Goal: Feedback & Contribution: Leave review/rating

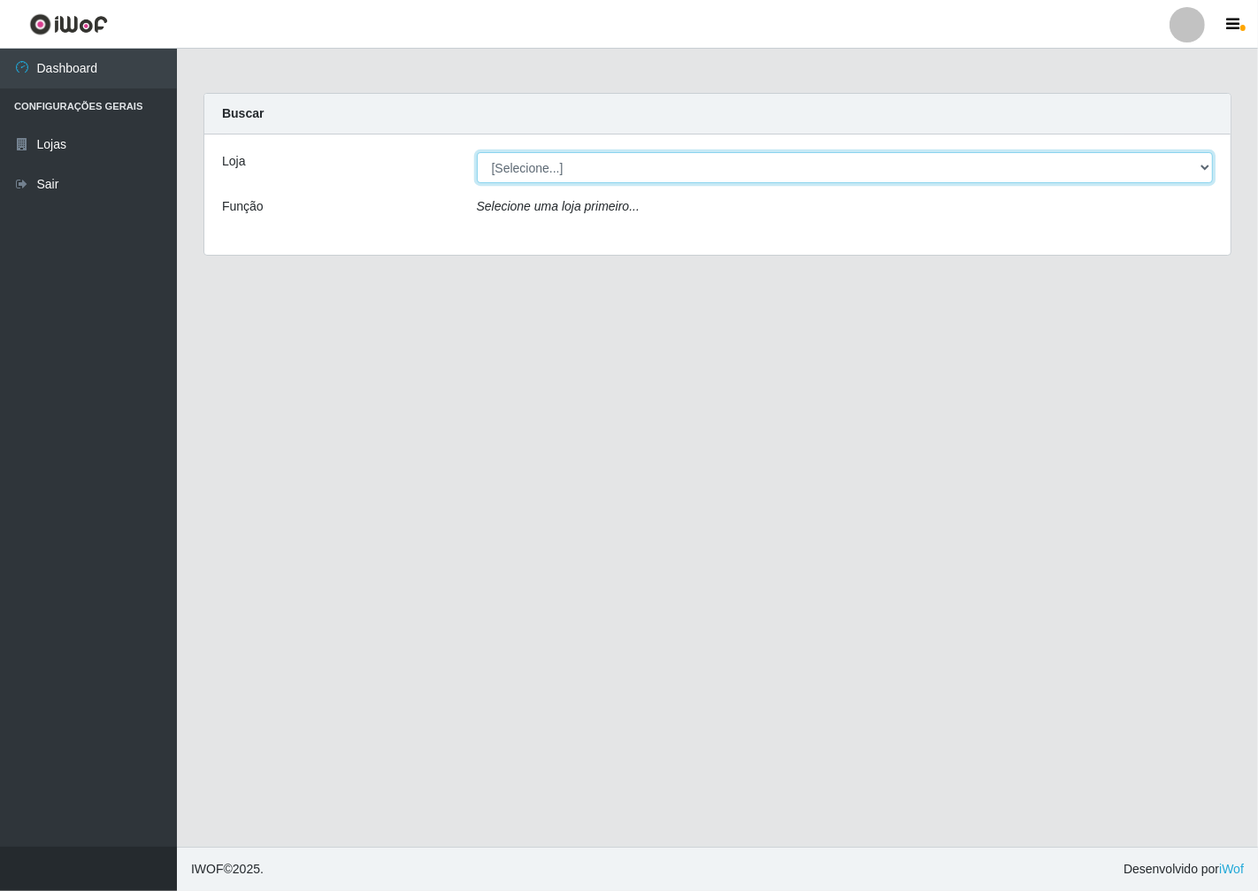
click at [1204, 166] on select "[Selecione...] Minimercado Filezão" at bounding box center [845, 167] width 737 height 31
select select "204"
click at [477, 152] on select "[Selecione...] Minimercado Filezão" at bounding box center [845, 167] width 737 height 31
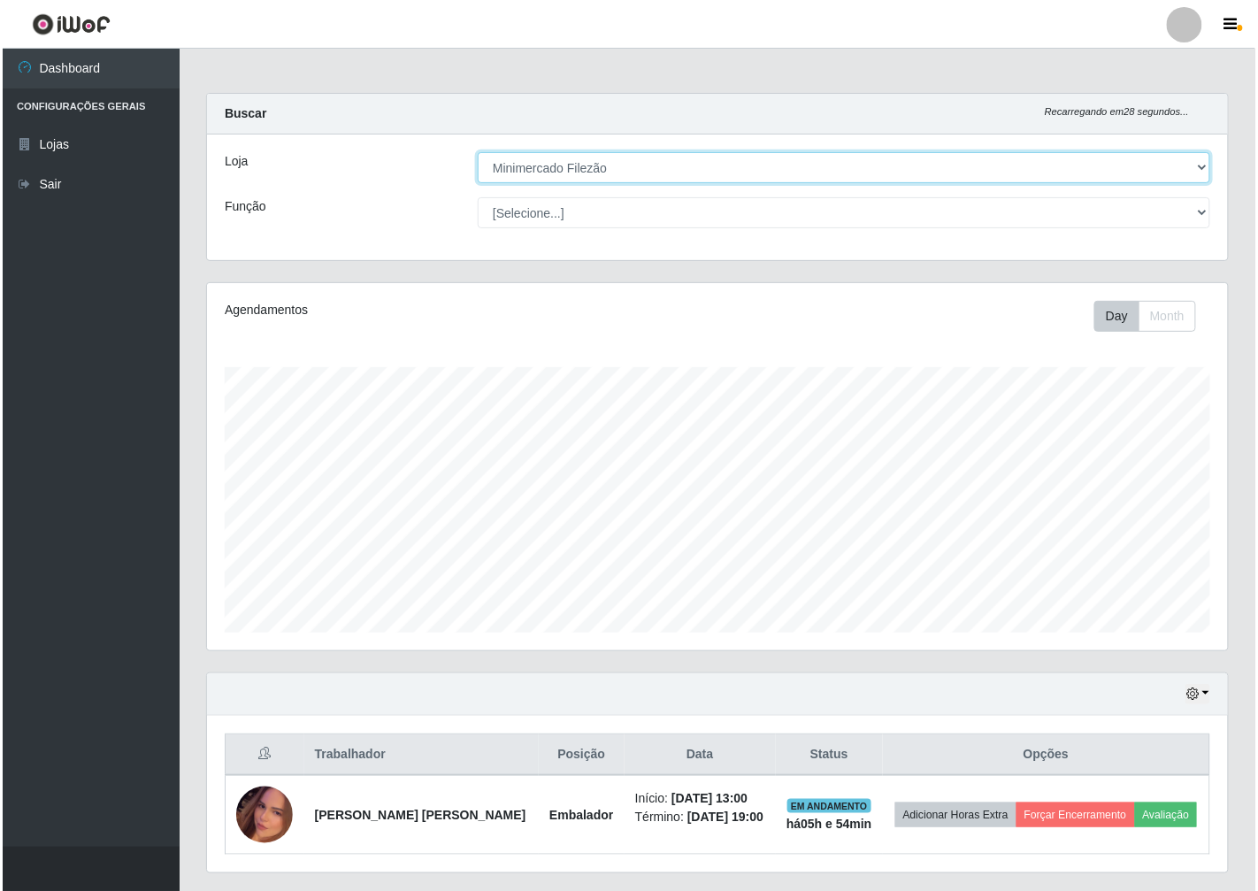
scroll to position [366, 1021]
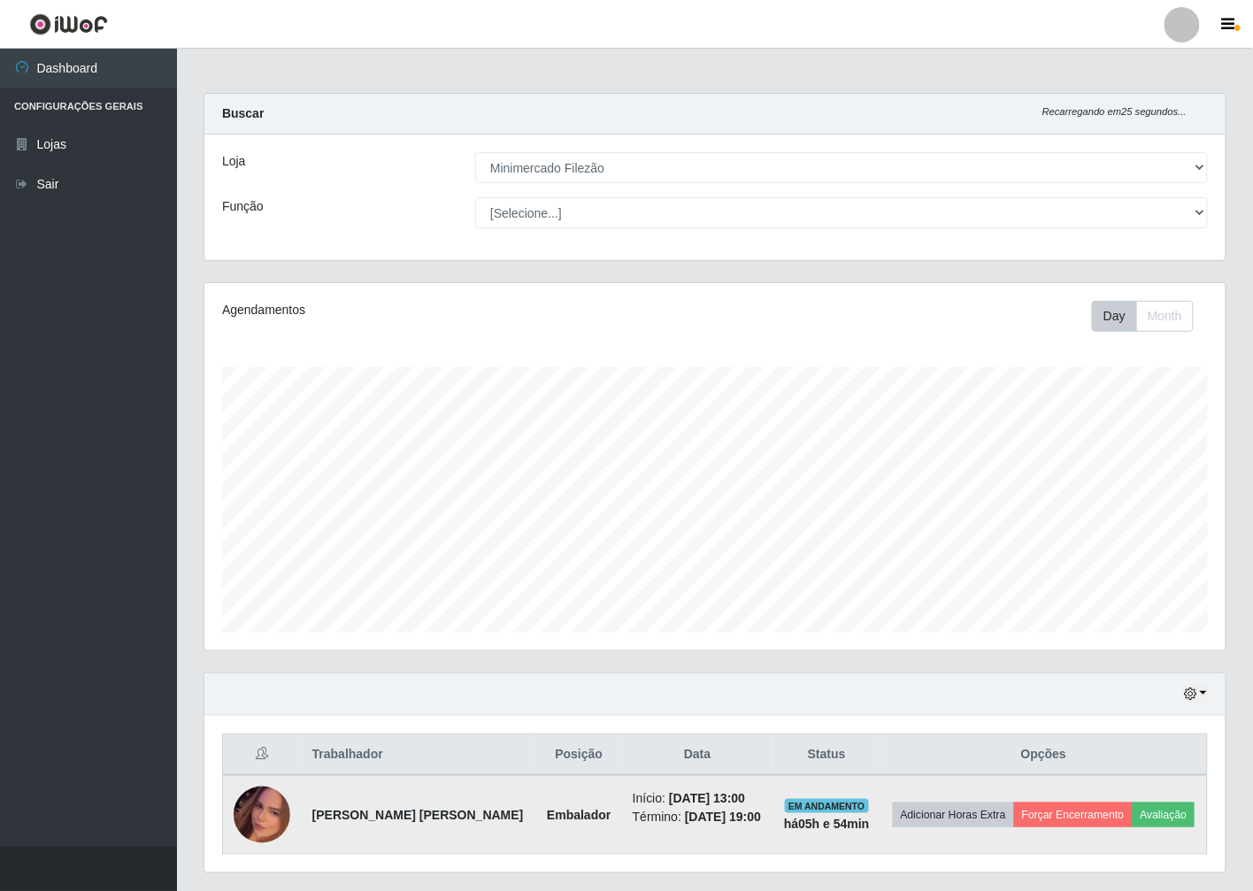
click at [279, 823] on img at bounding box center [262, 815] width 57 height 101
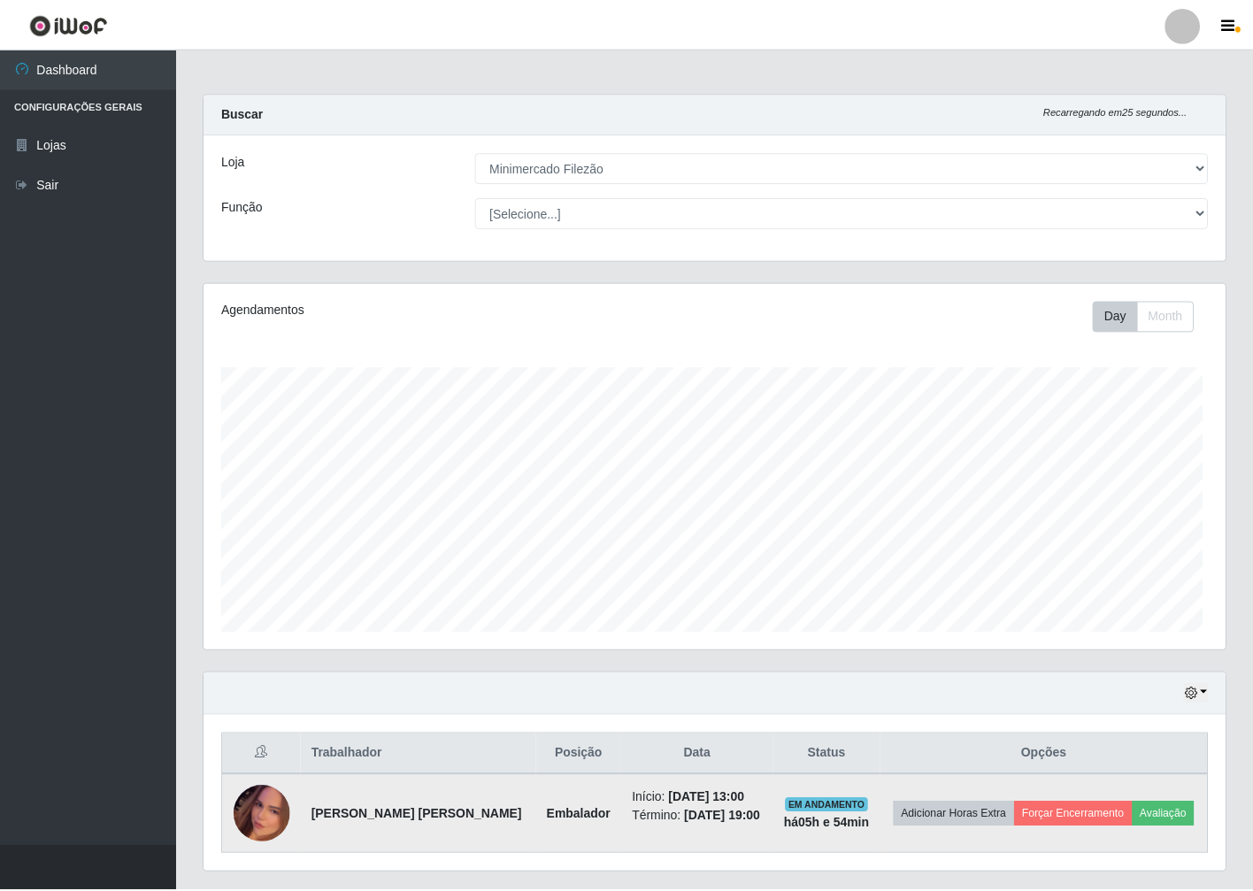
scroll to position [366, 1011]
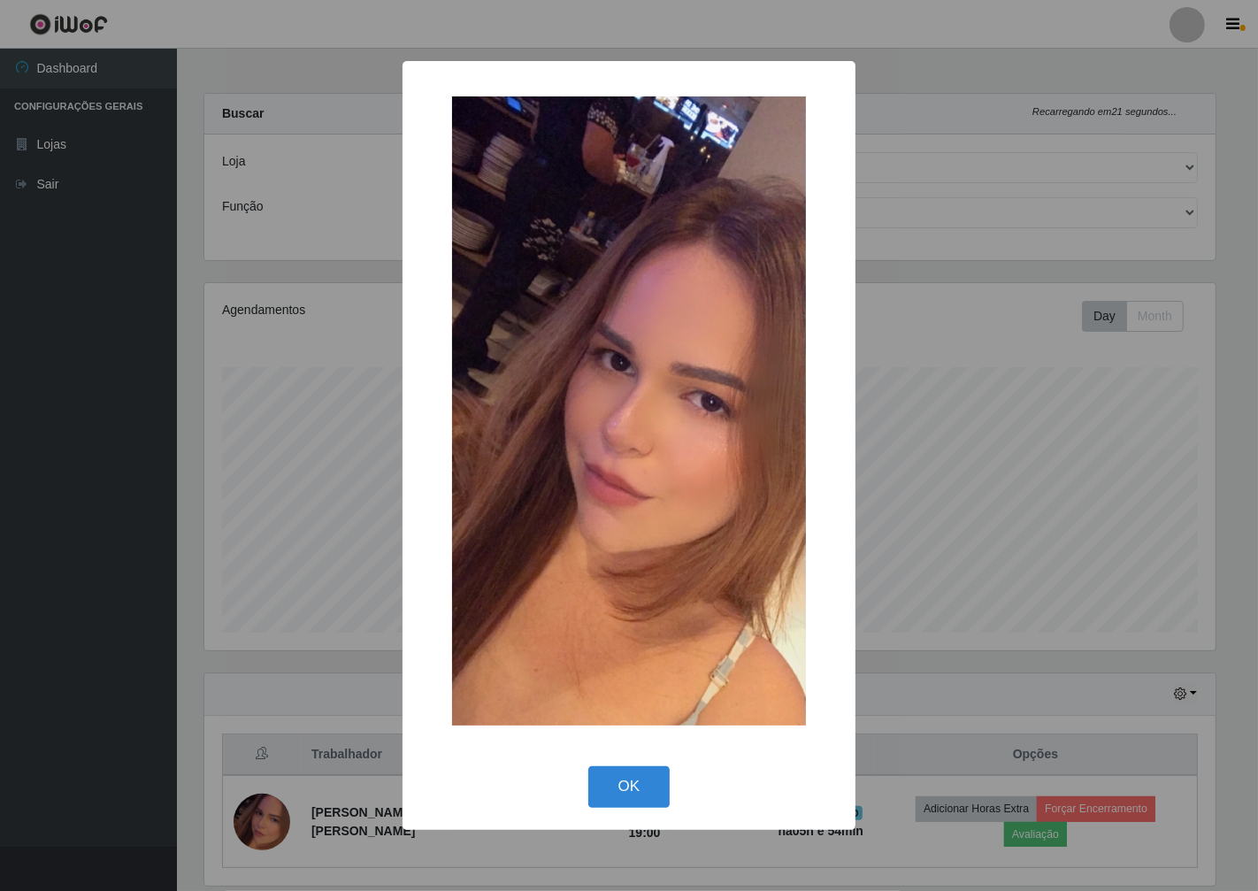
click at [268, 819] on div "× OK Cancel" at bounding box center [629, 445] width 1258 height 891
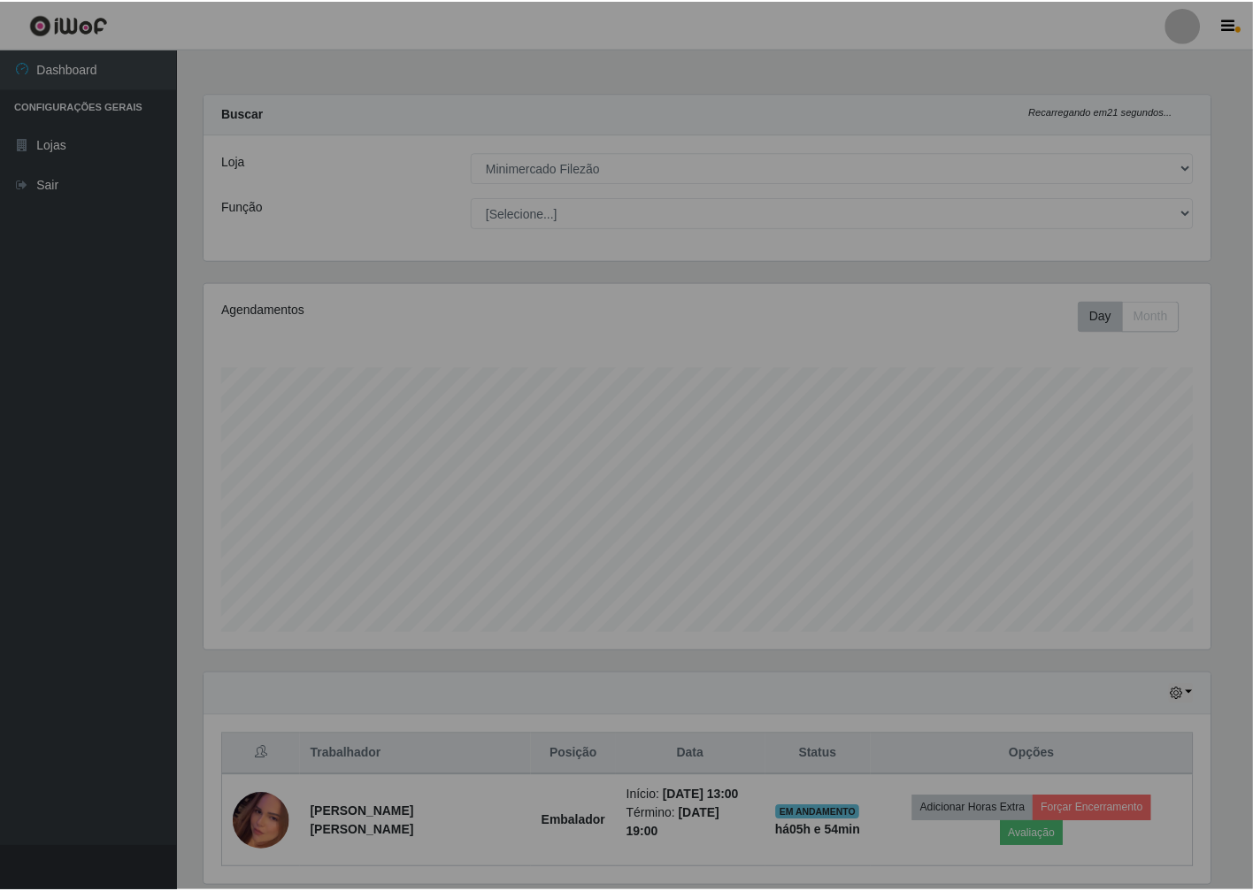
scroll to position [366, 1021]
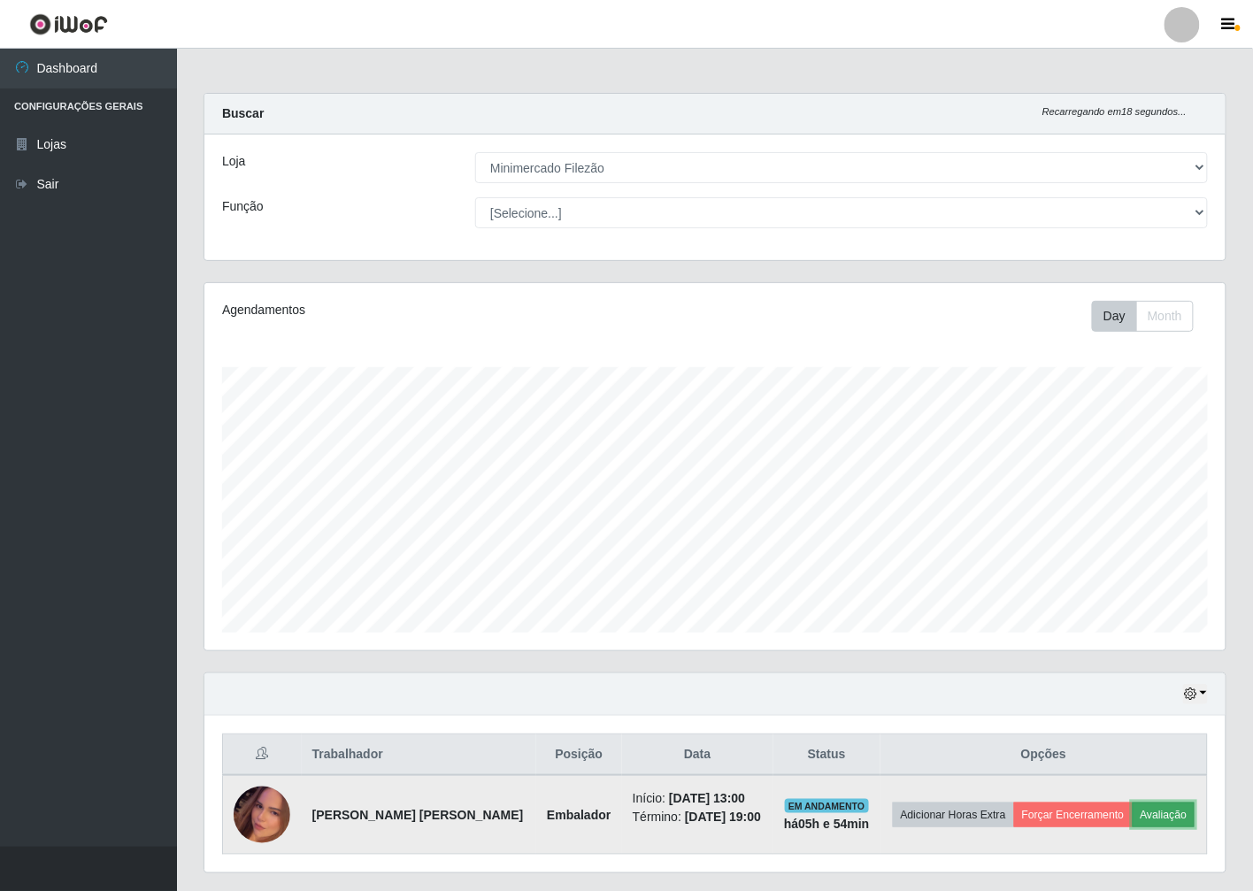
click at [1133, 827] on button "Avaliação" at bounding box center [1164, 815] width 63 height 25
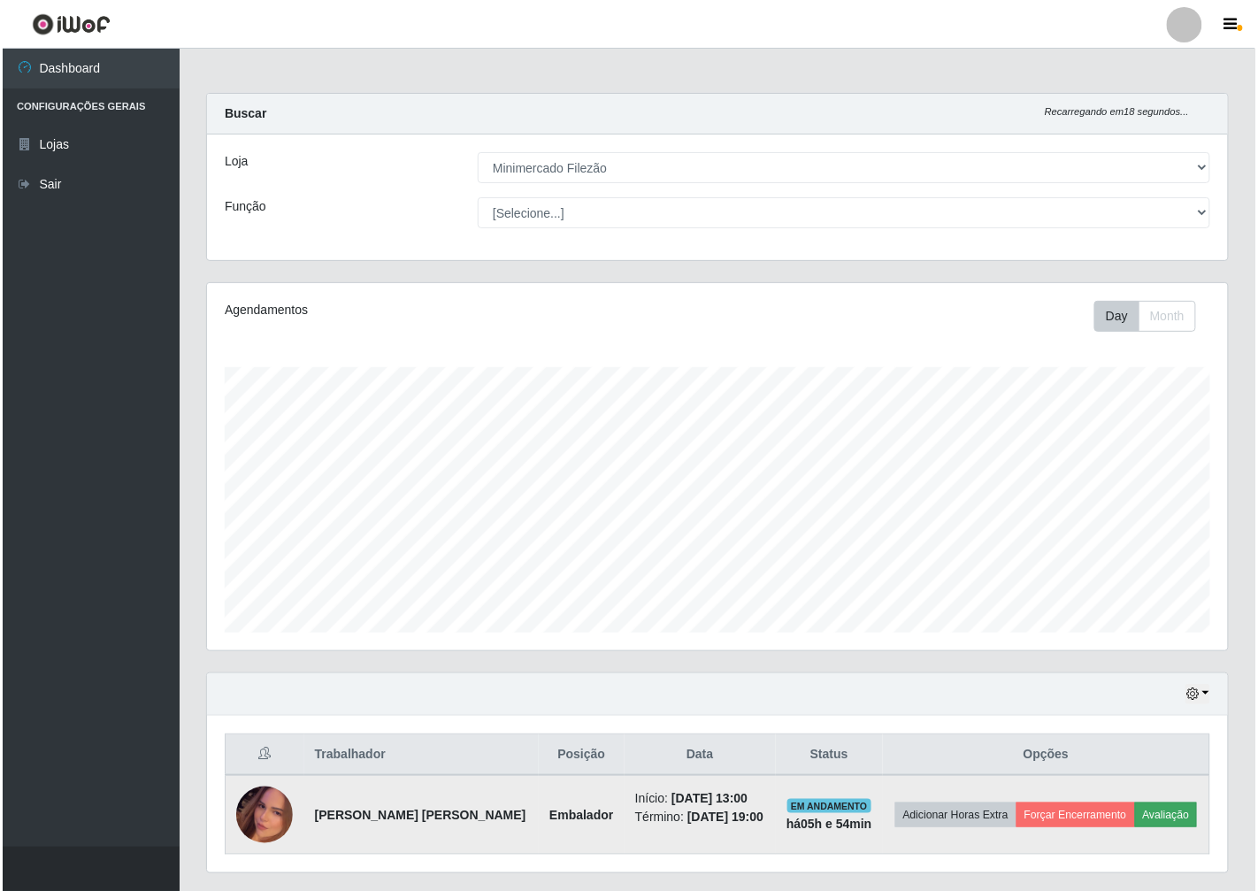
scroll to position [366, 1011]
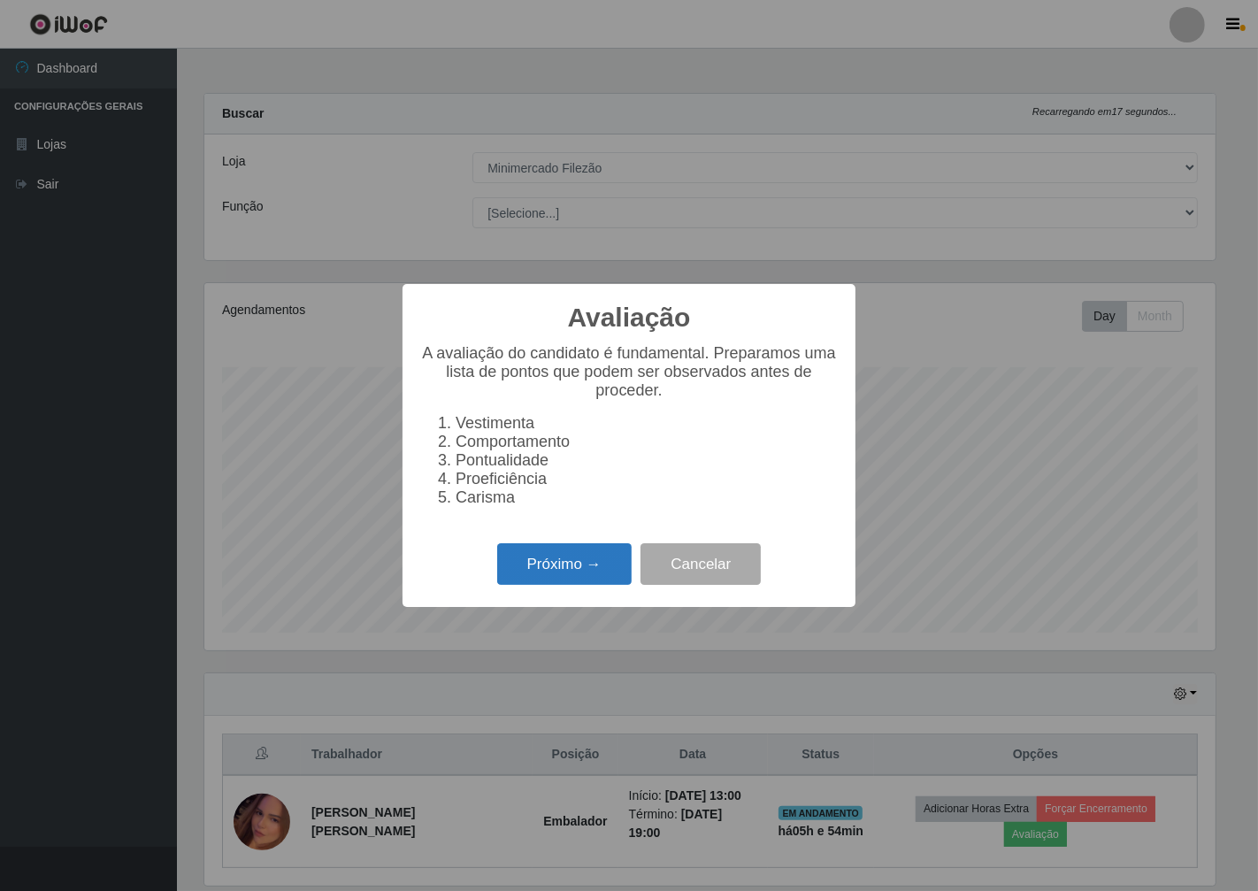
click at [519, 572] on button "Próximo →" at bounding box center [564, 564] width 135 height 42
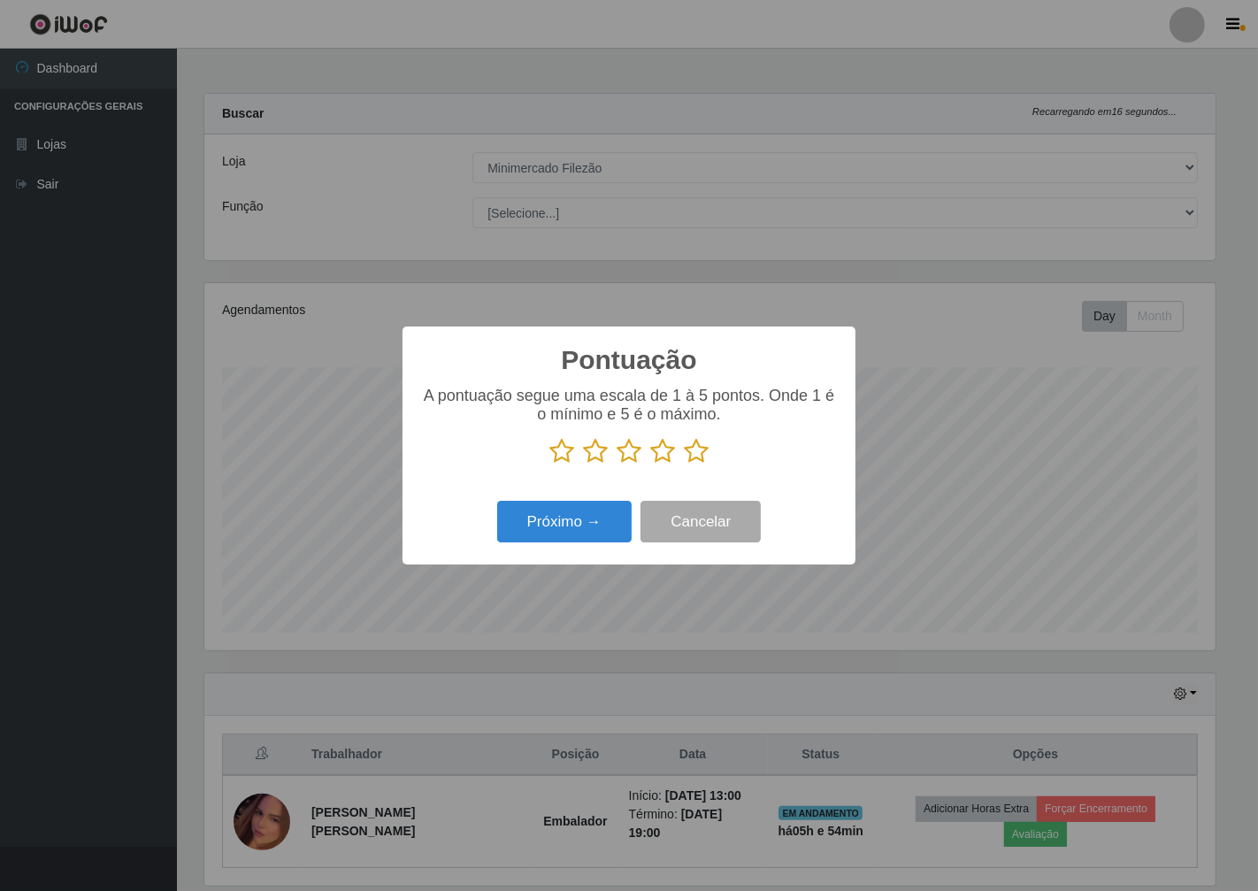
click at [697, 456] on icon at bounding box center [696, 451] width 25 height 27
click at [684, 465] on input "radio" at bounding box center [684, 465] width 0 height 0
click at [534, 542] on button "Próximo →" at bounding box center [564, 522] width 135 height 42
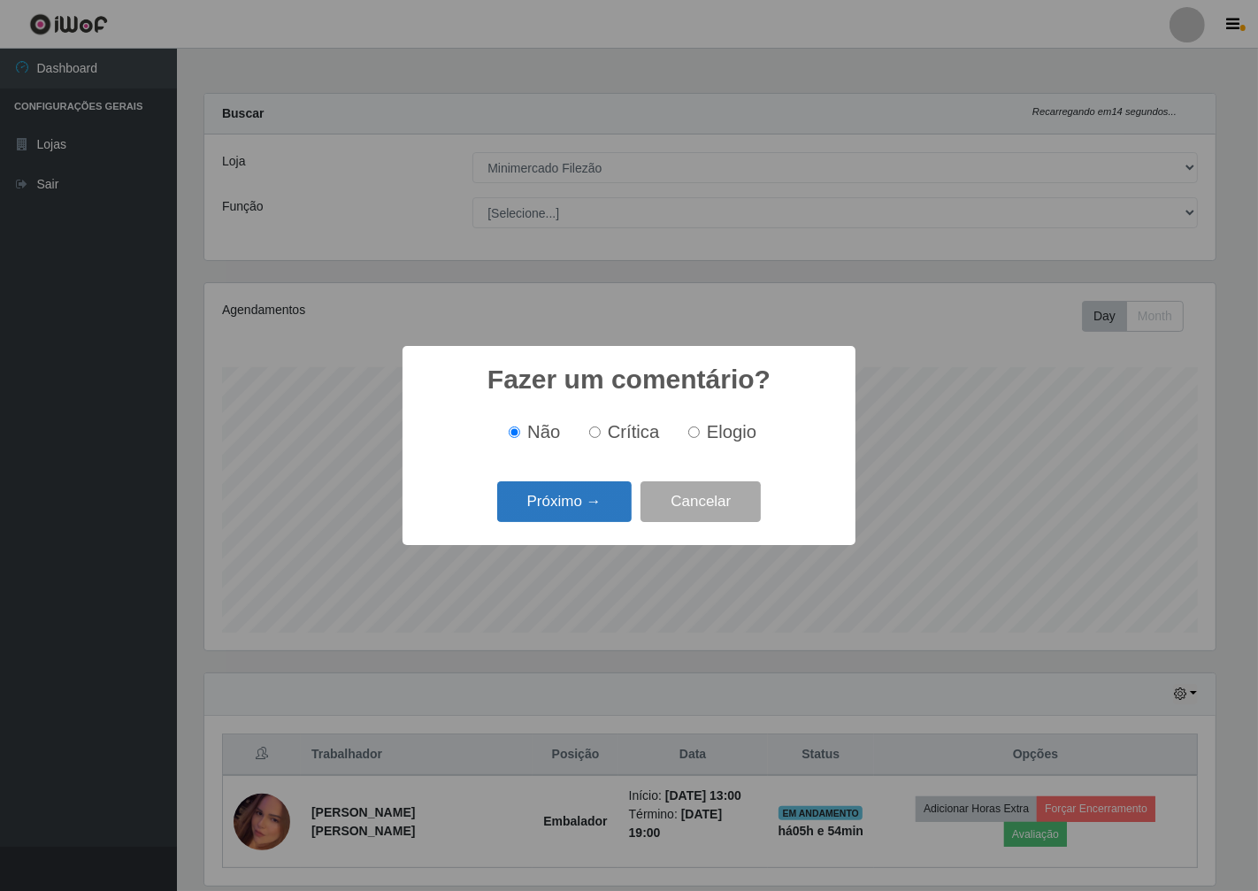
click at [552, 511] on button "Próximo →" at bounding box center [564, 502] width 135 height 42
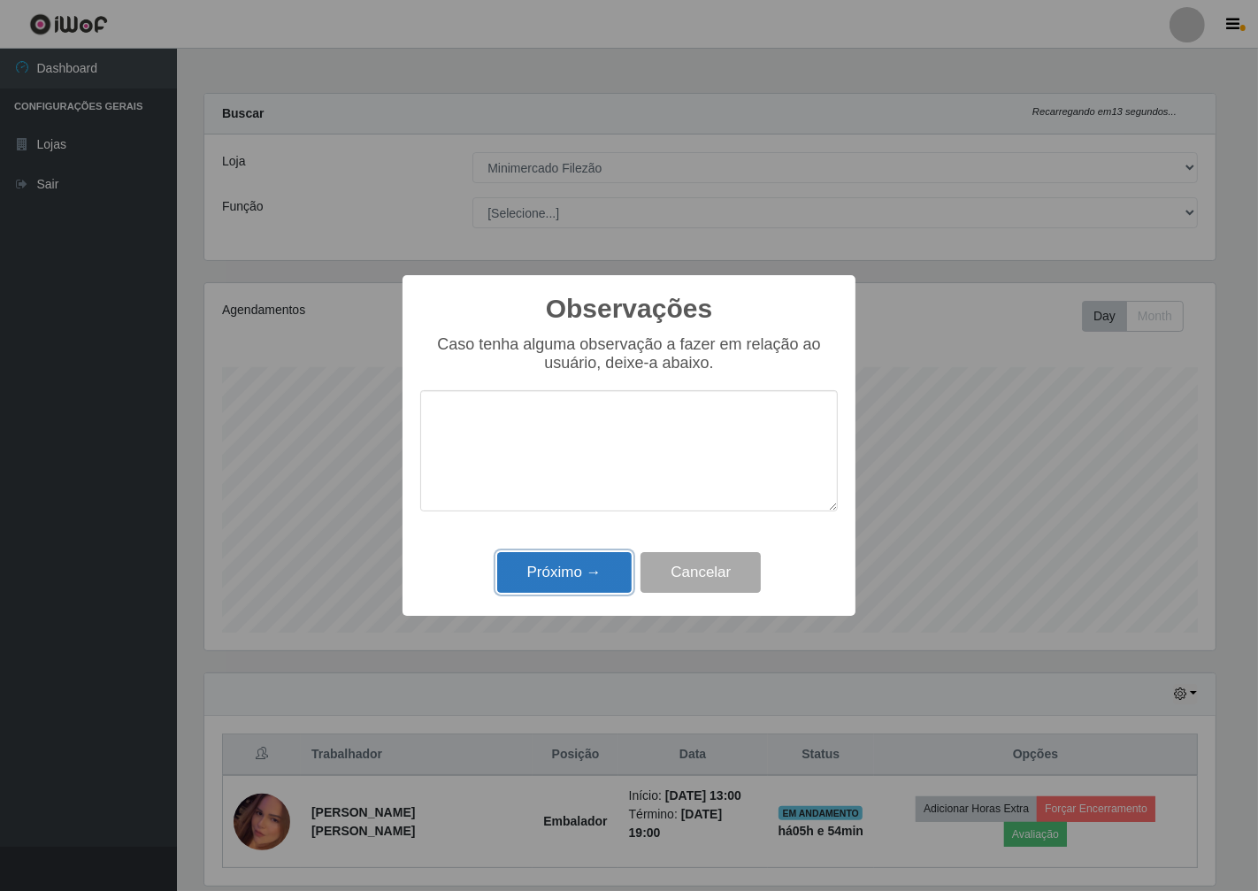
click at [565, 567] on button "Próximo →" at bounding box center [564, 573] width 135 height 42
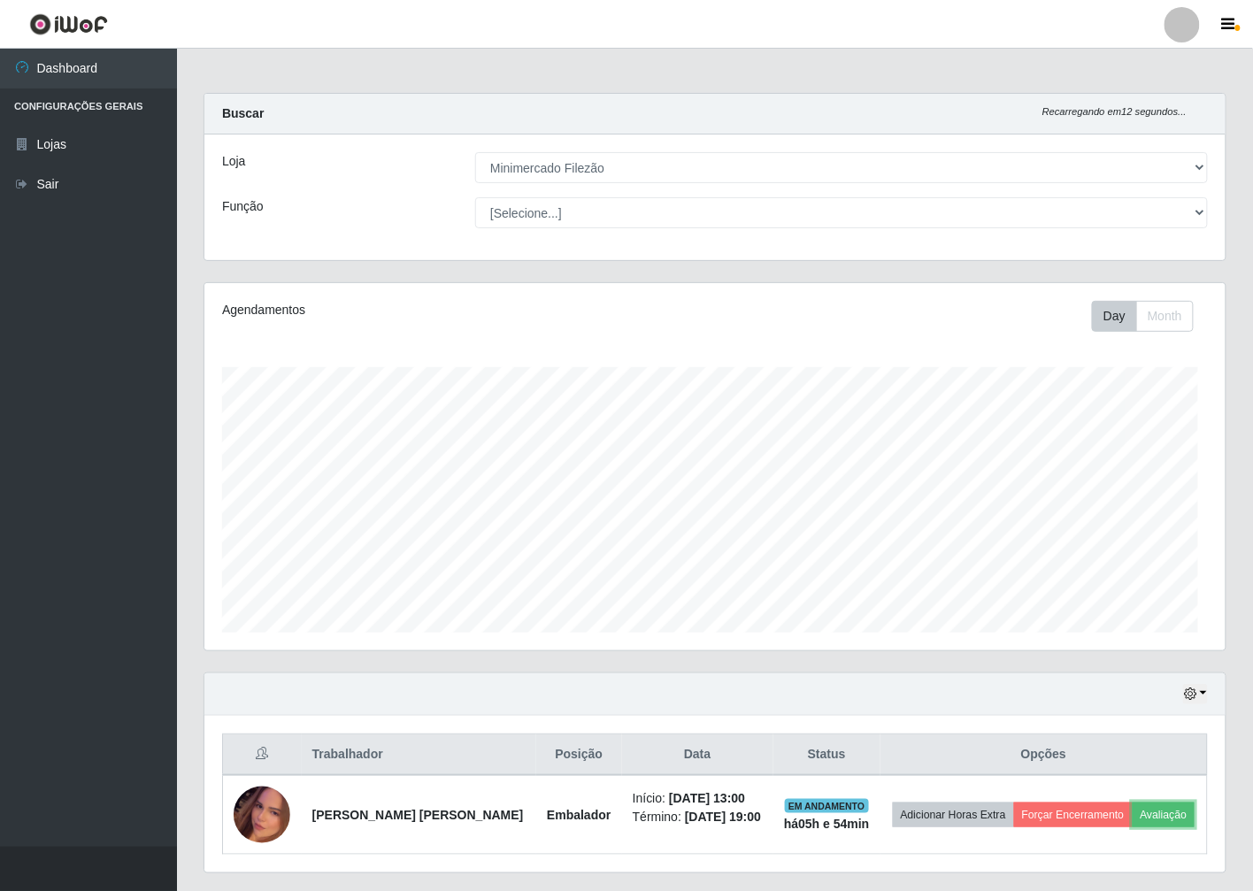
scroll to position [366, 1021]
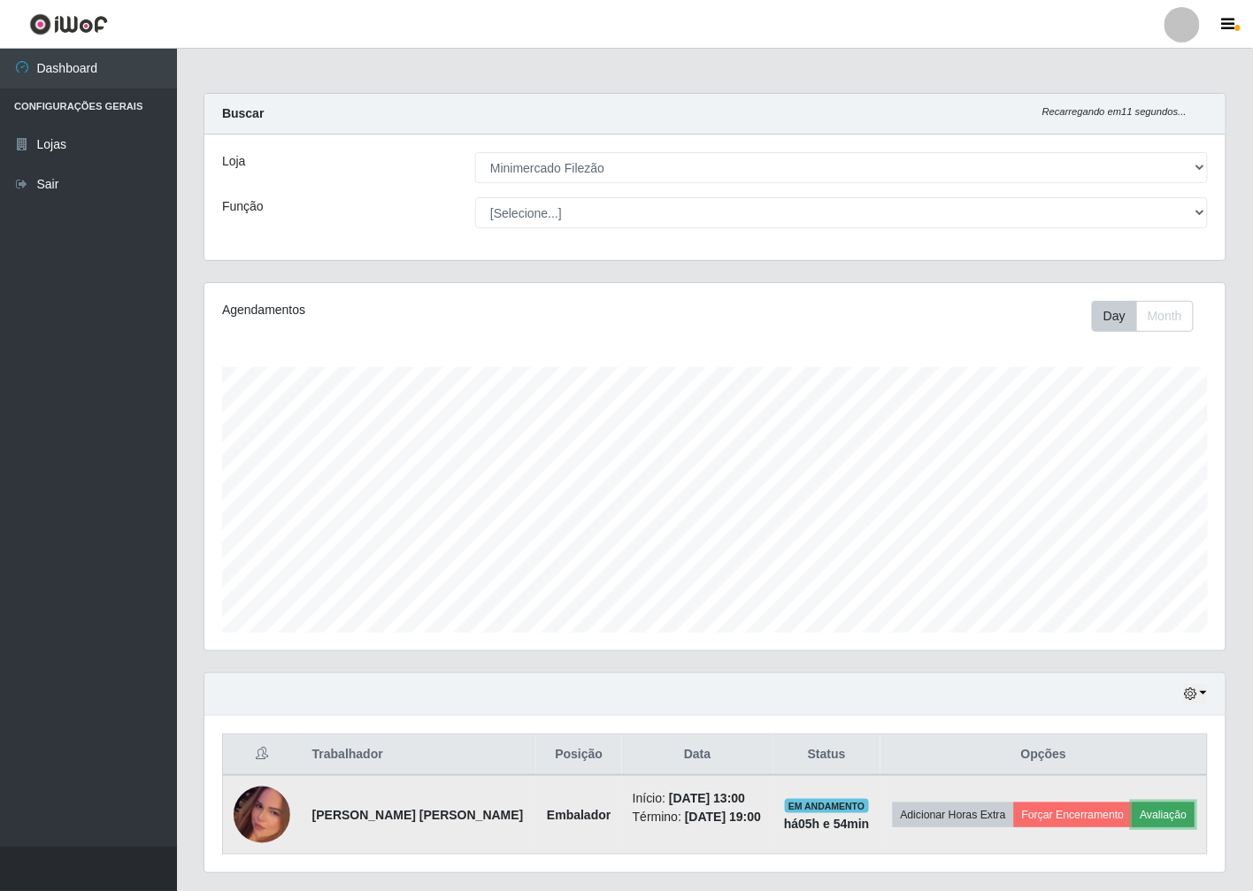
click at [1133, 827] on button "Avaliação" at bounding box center [1164, 815] width 63 height 25
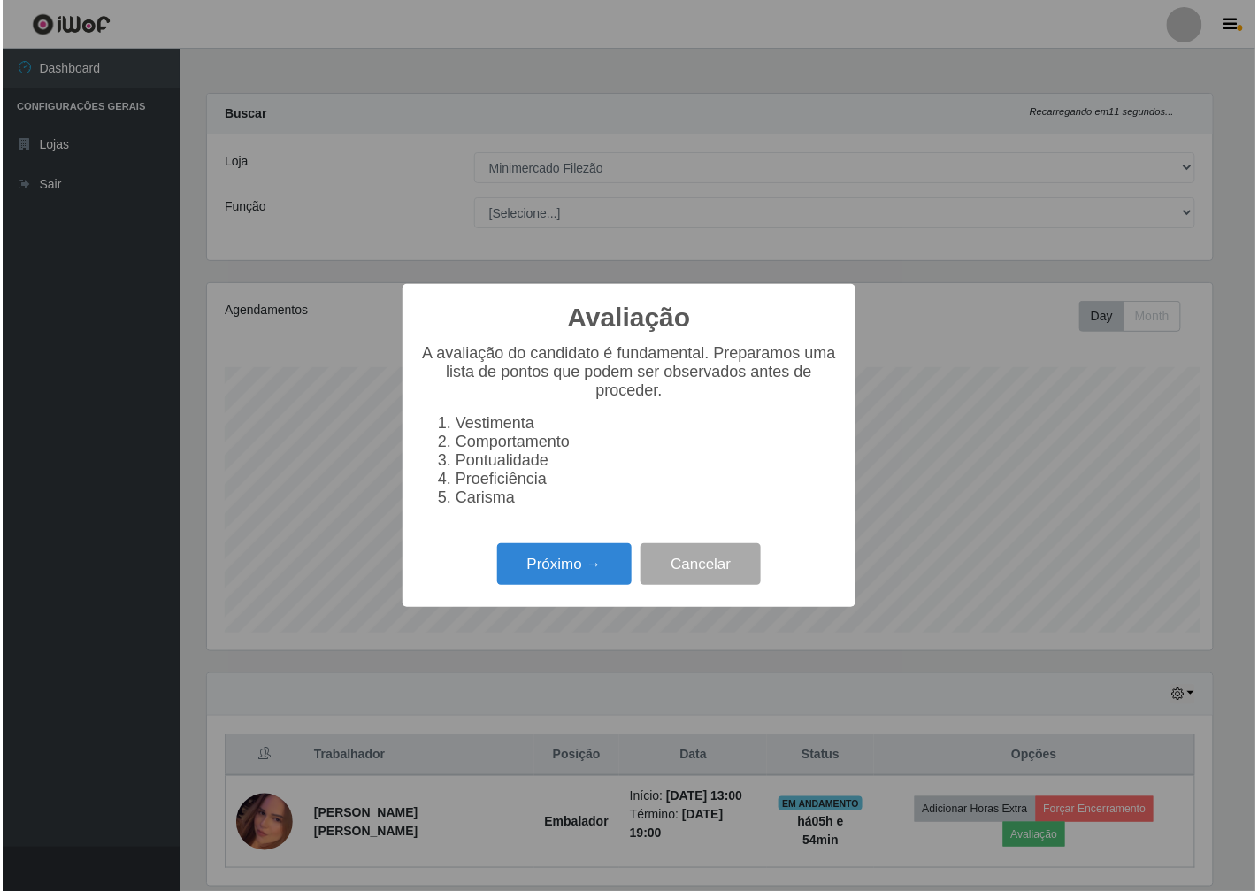
scroll to position [366, 1011]
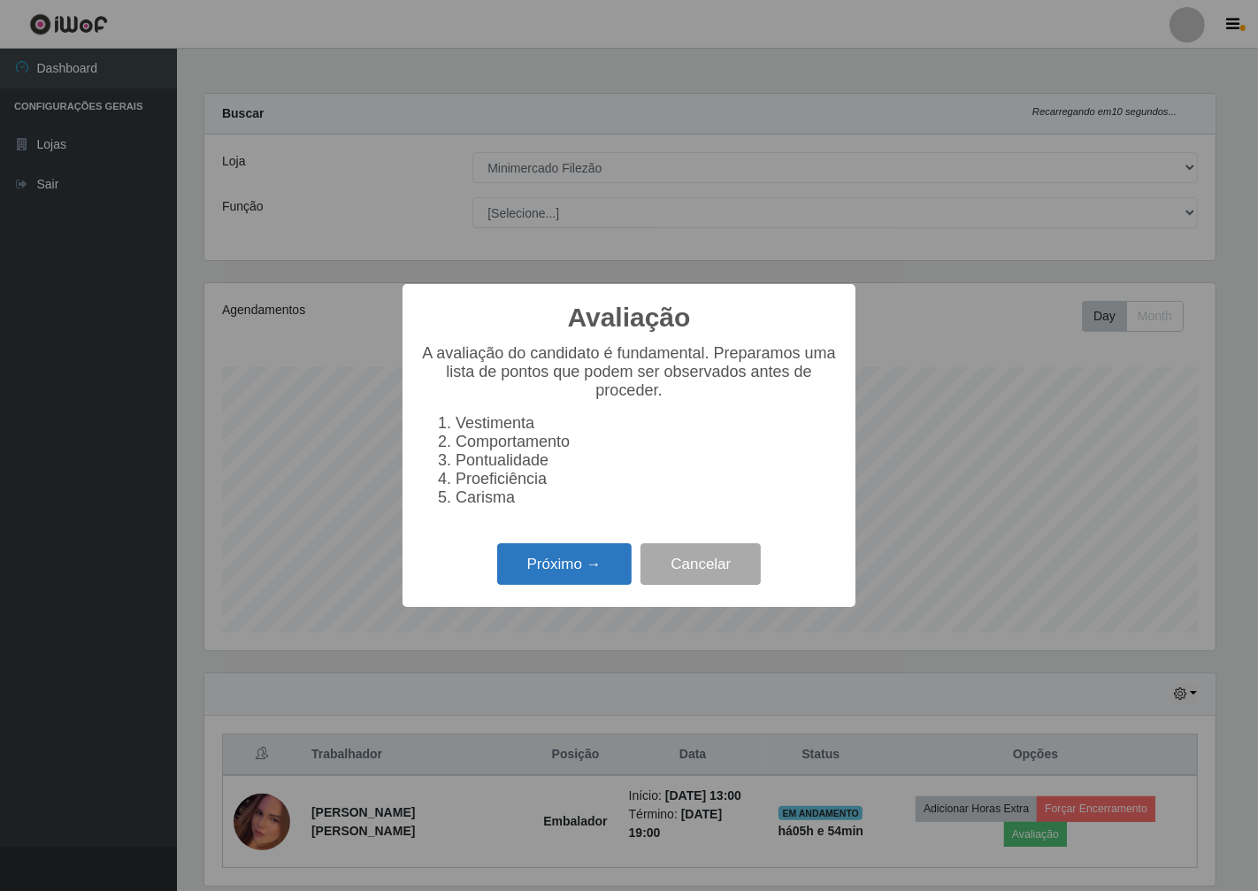
click at [537, 580] on button "Próximo →" at bounding box center [564, 564] width 135 height 42
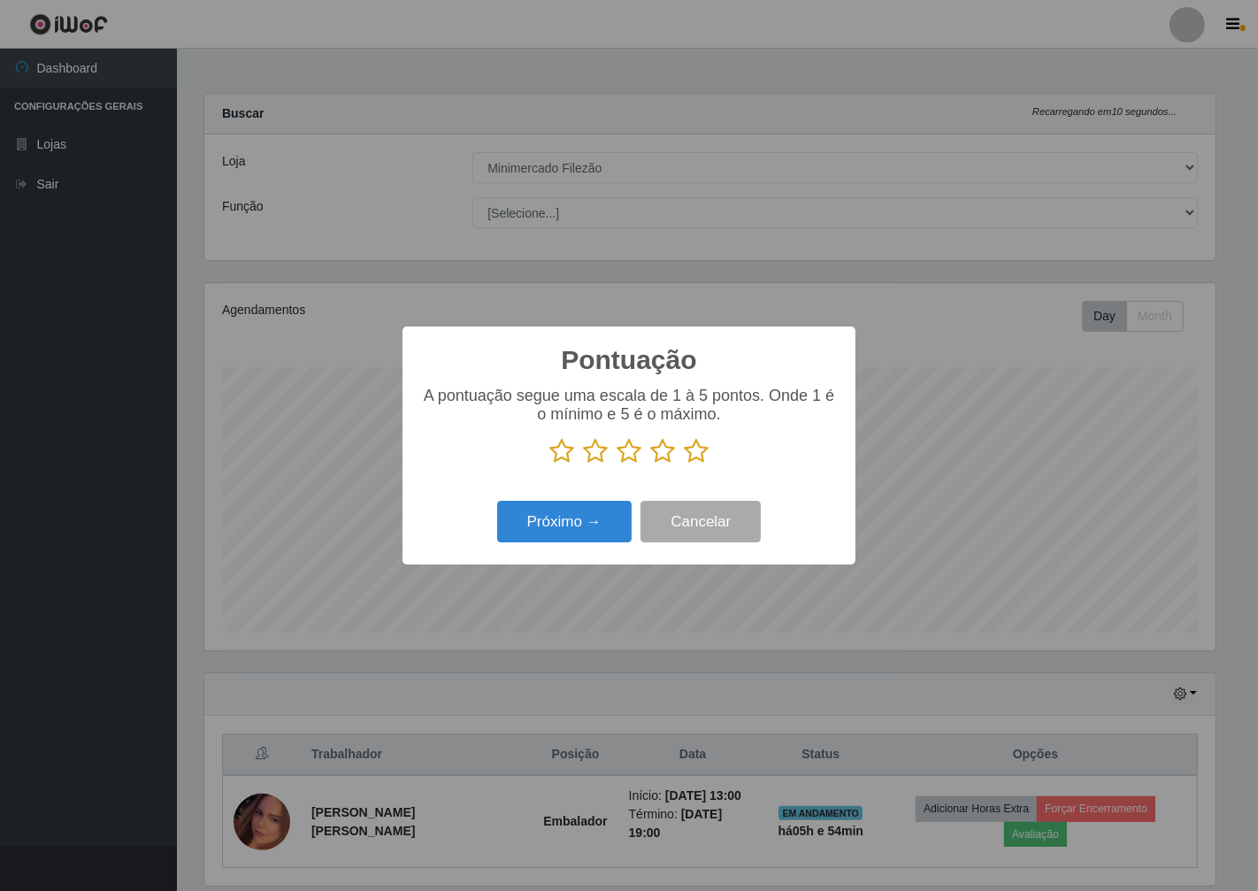
scroll to position [884505, 883861]
click at [653, 450] on icon at bounding box center [662, 451] width 25 height 27
click at [650, 465] on input "radio" at bounding box center [650, 465] width 0 height 0
click at [593, 519] on button "Próximo →" at bounding box center [564, 522] width 135 height 42
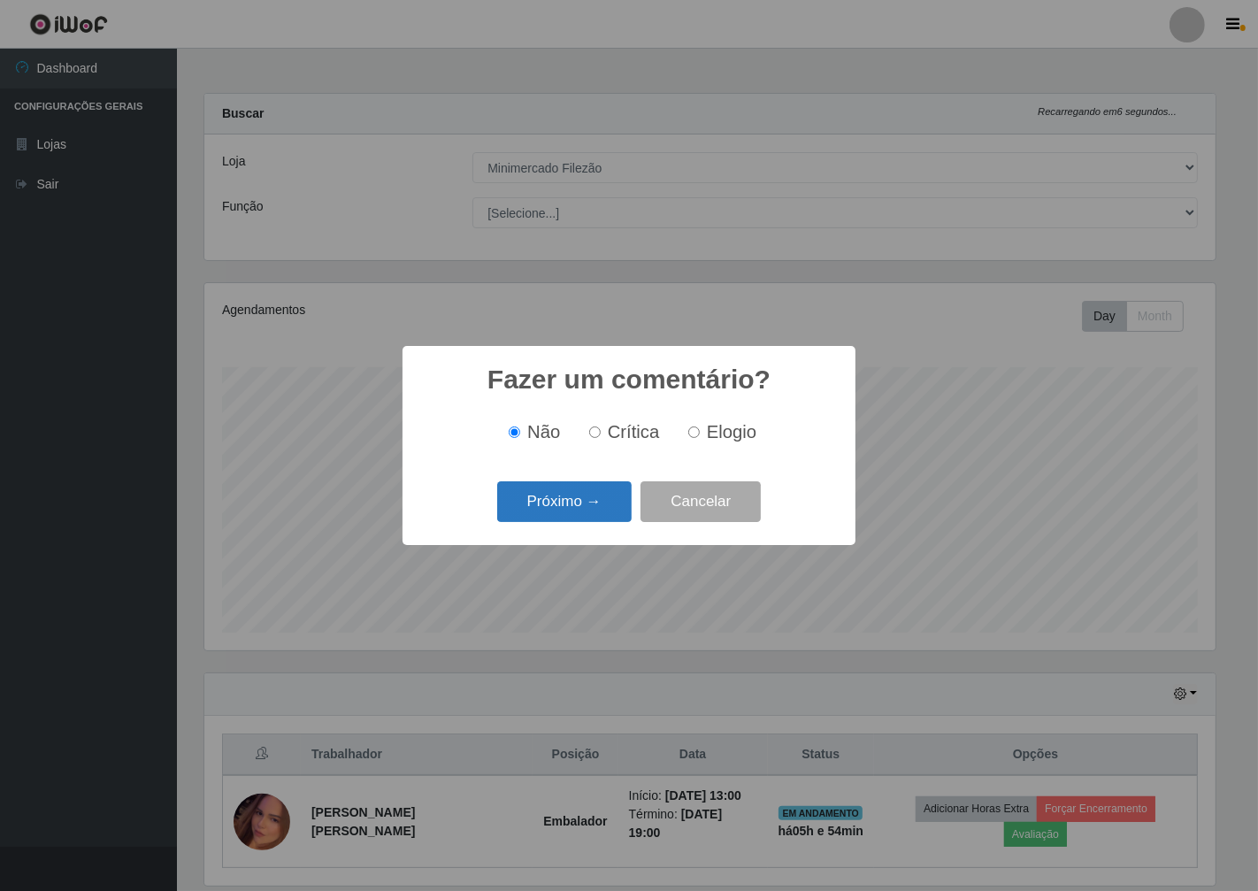
click at [595, 516] on button "Próximo →" at bounding box center [564, 502] width 135 height 42
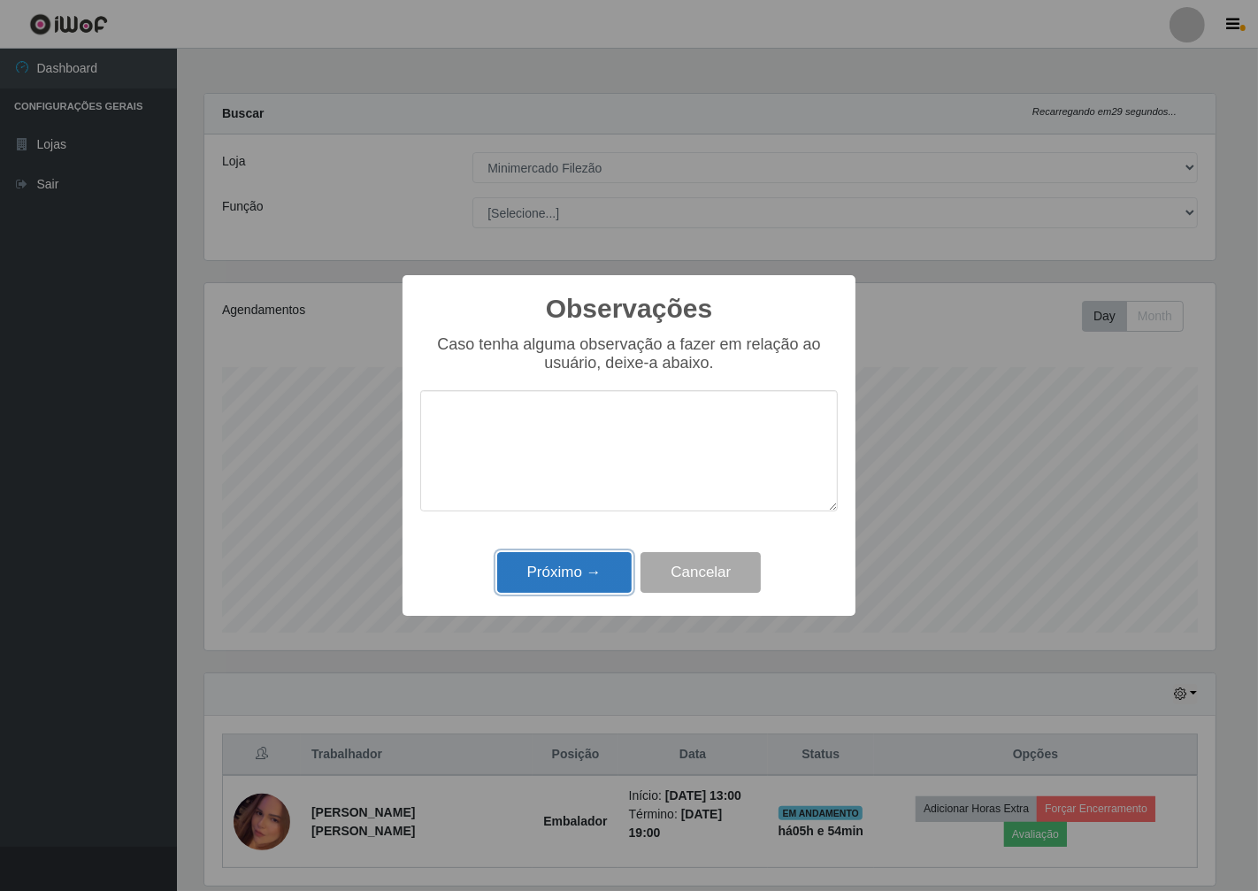
click at [588, 568] on button "Próximo →" at bounding box center [564, 573] width 135 height 42
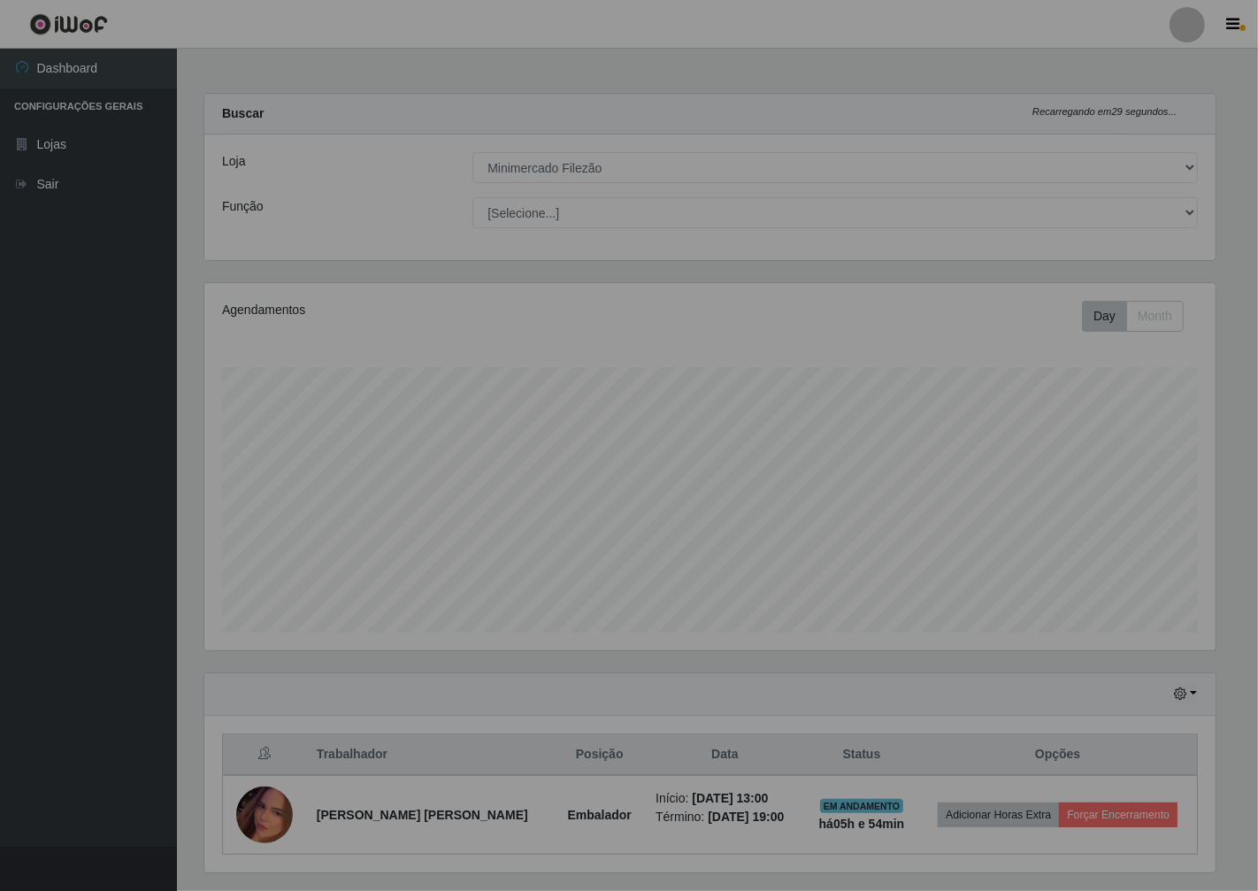
scroll to position [366, 1021]
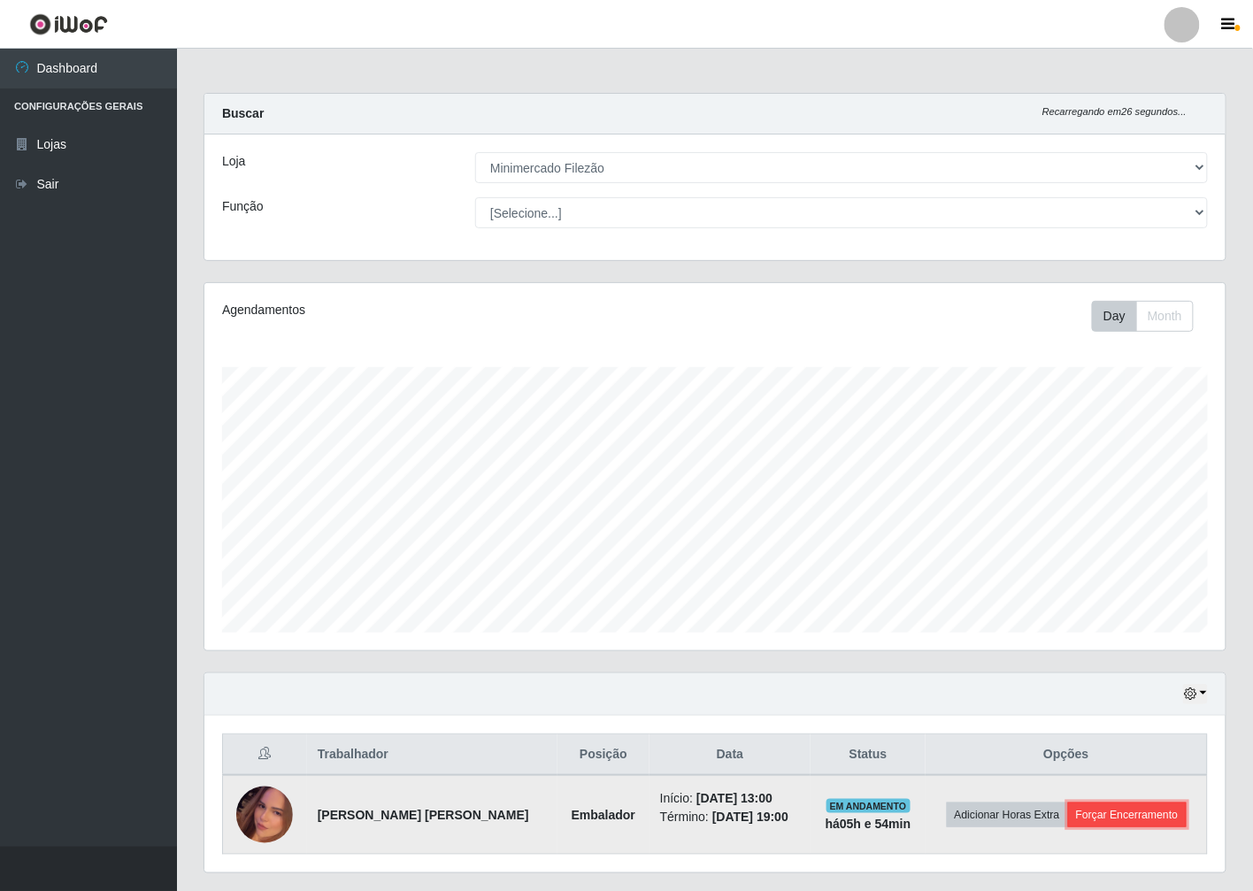
click at [1152, 806] on button "Forçar Encerramento" at bounding box center [1127, 815] width 119 height 25
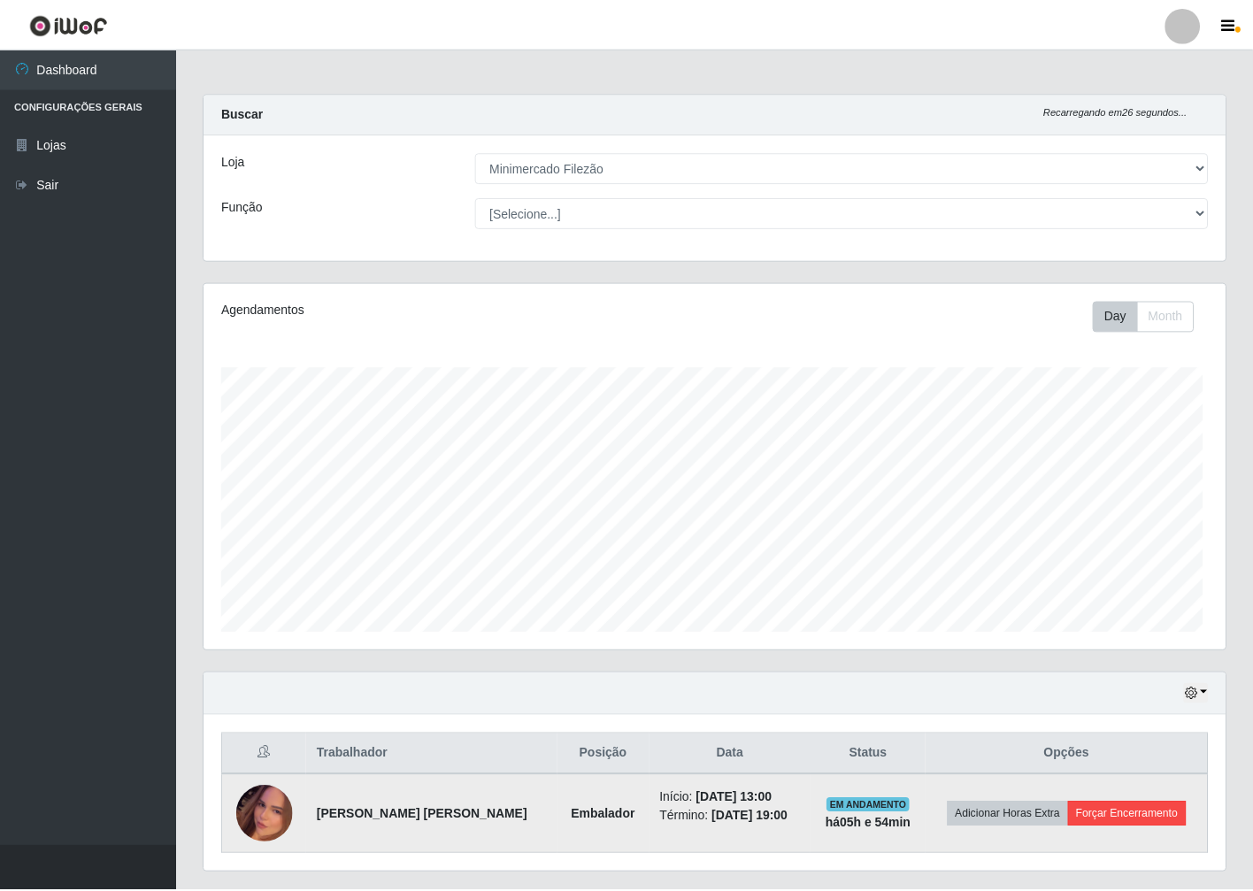
scroll to position [366, 1011]
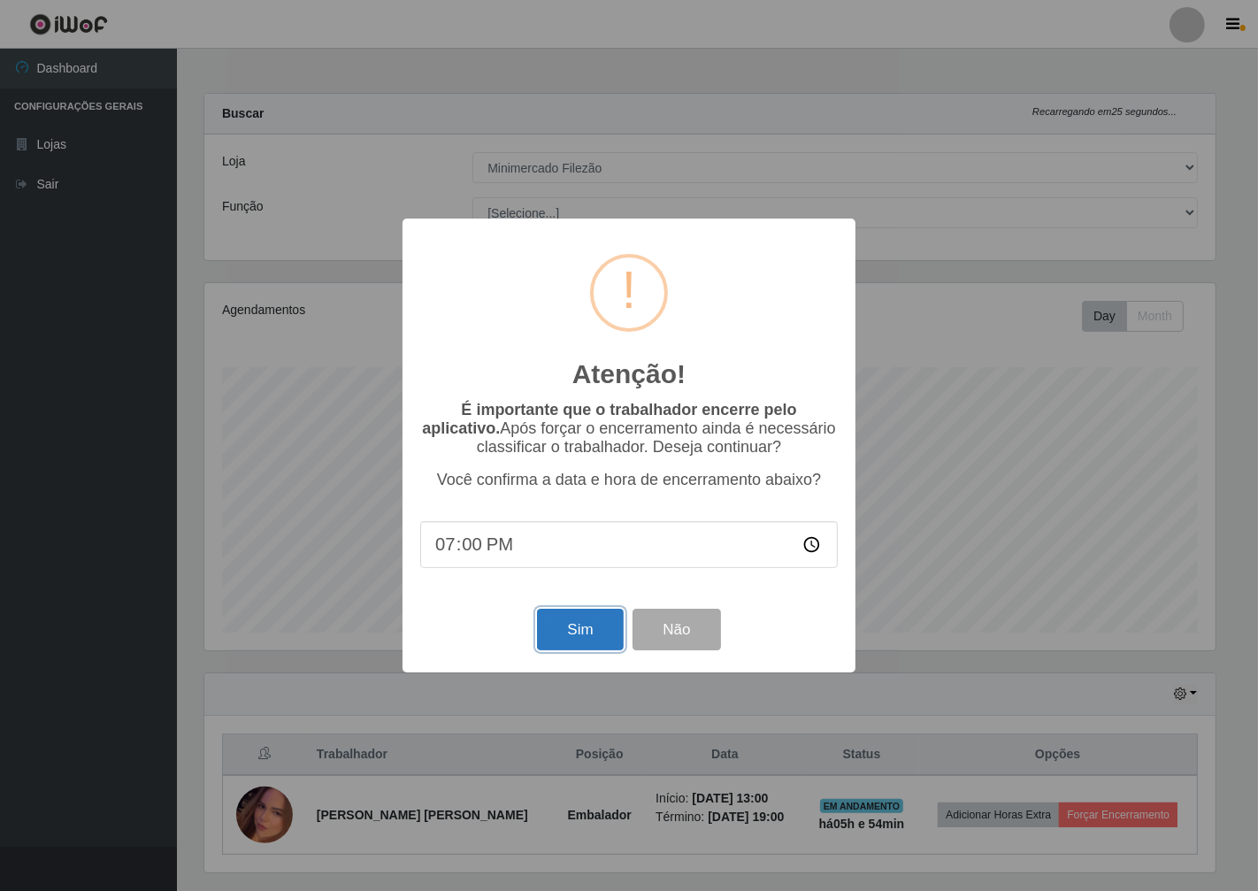
click at [567, 635] on button "Sim" at bounding box center [580, 630] width 86 height 42
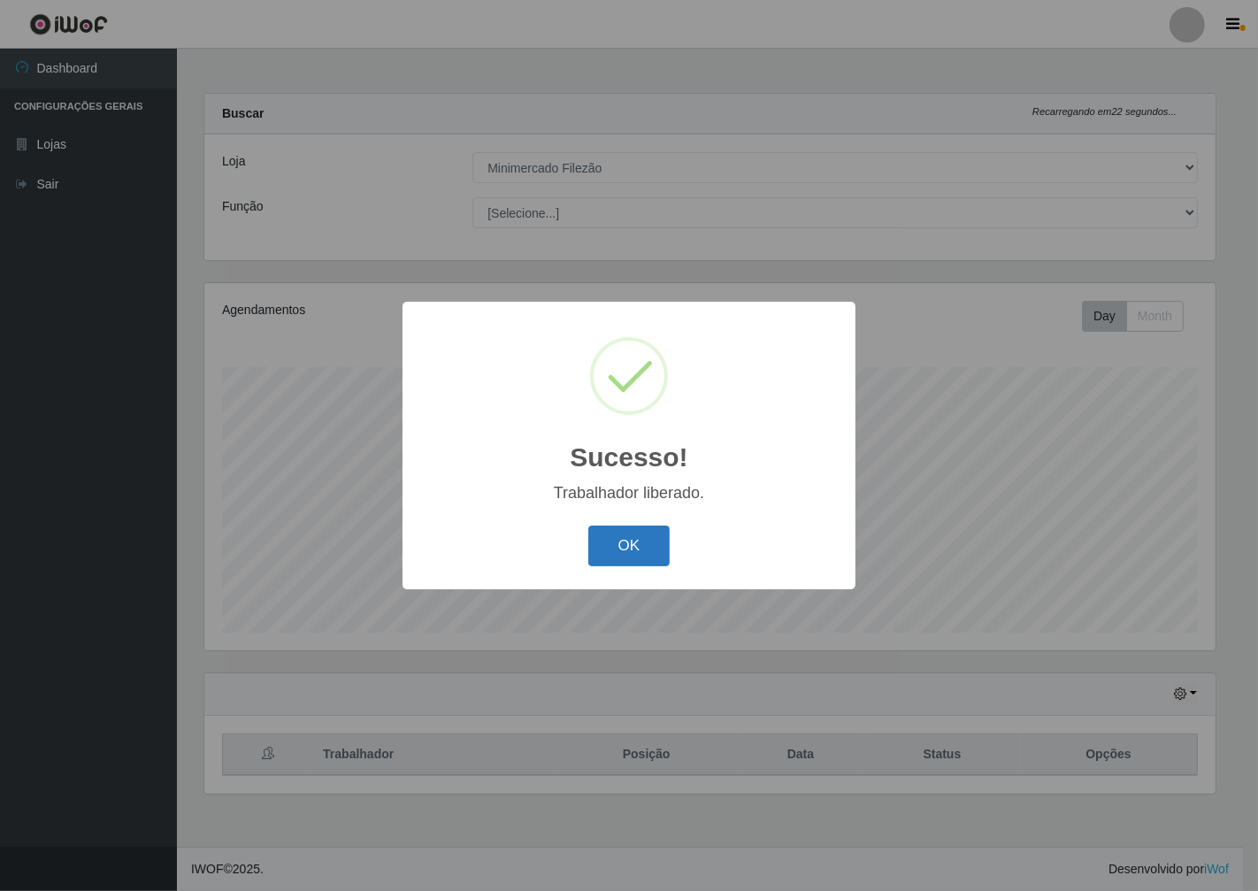
click at [640, 537] on button "OK" at bounding box center [629, 547] width 82 height 42
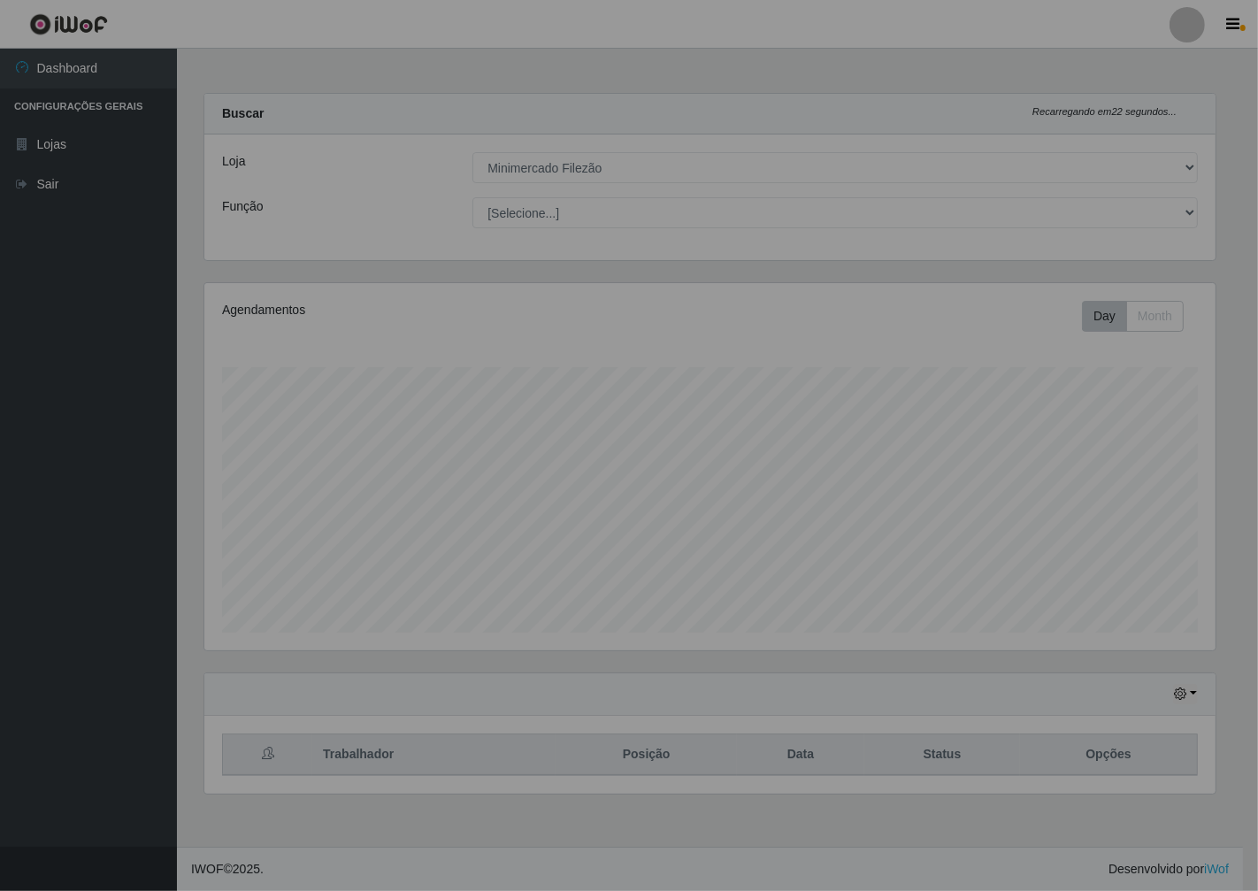
scroll to position [366, 1026]
